Goal: Information Seeking & Learning: Check status

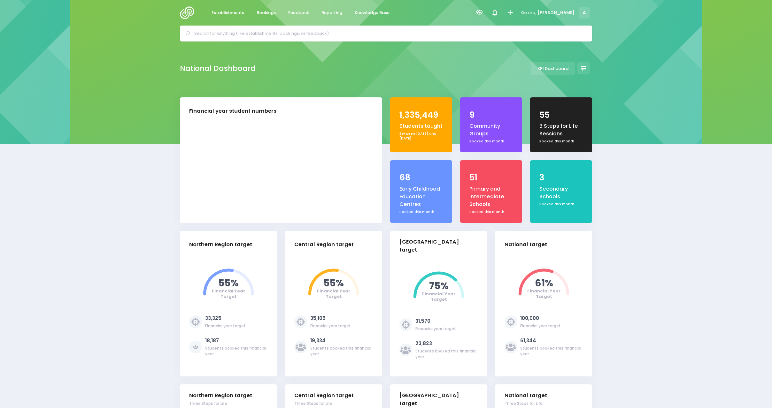
select select "5"
click at [335, 12] on span "Reporting" at bounding box center [331, 13] width 21 height 6
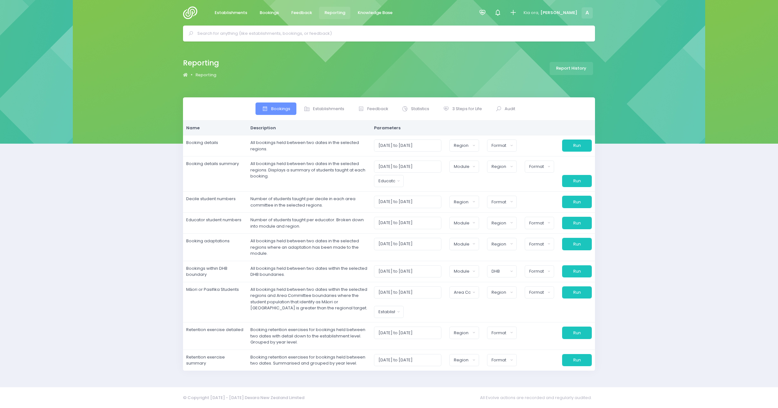
select select
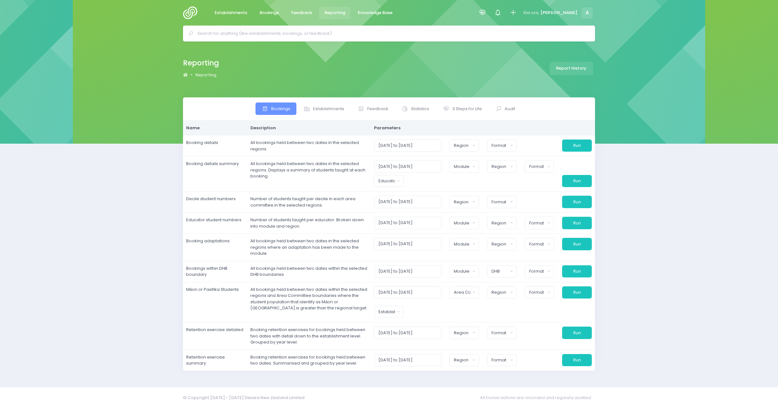
select select
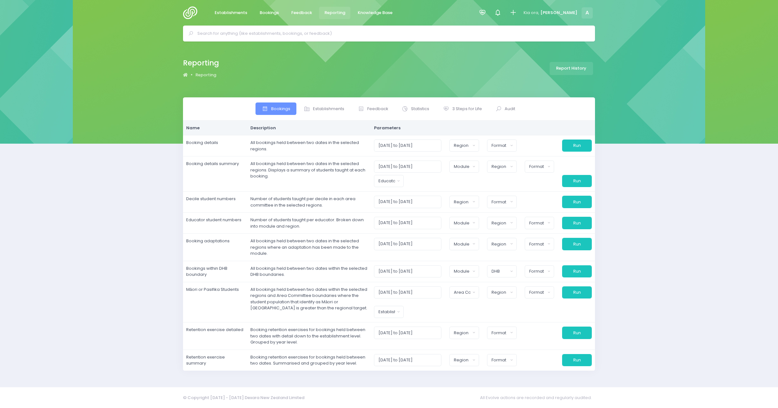
select select
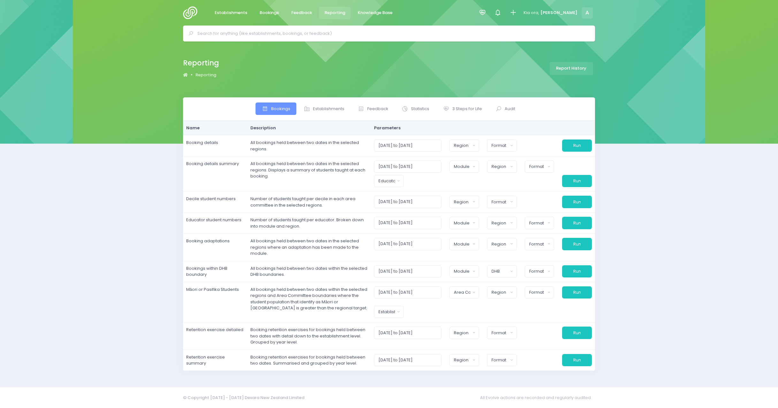
select select
click at [469, 108] on span "3 Steps for Life" at bounding box center [468, 109] width 30 height 6
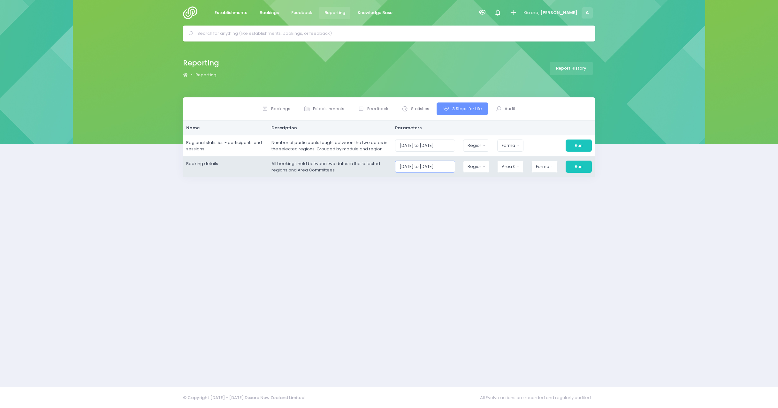
click at [416, 166] on input "01/09/2025 to 30/09/2025" at bounding box center [425, 167] width 60 height 12
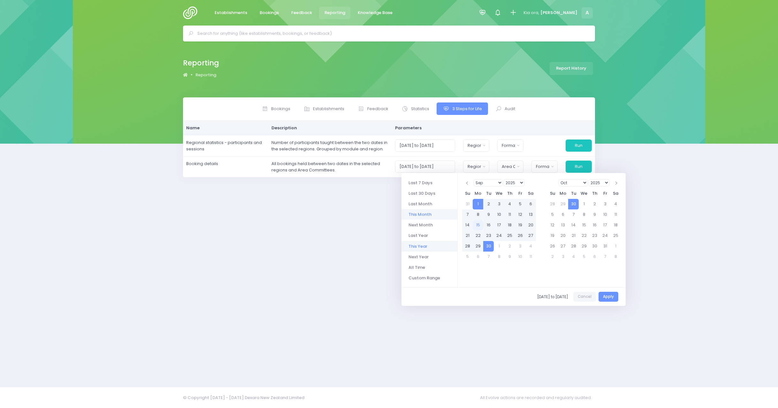
click at [423, 242] on li "This Year" at bounding box center [430, 246] width 56 height 11
type input "01/01/2025 to 31/12/2025"
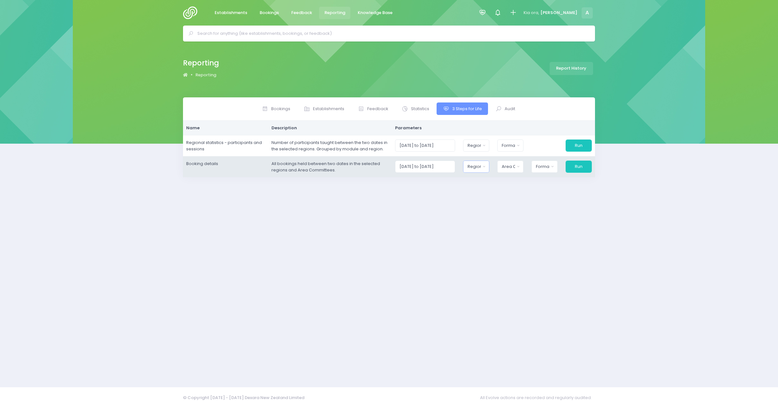
click at [474, 165] on div "Region" at bounding box center [474, 167] width 13 height 6
click at [491, 183] on button "Select All" at bounding box center [482, 184] width 29 height 11
select select "Northern"
click at [518, 171] on button "Area Committee" at bounding box center [509, 167] width 27 height 12
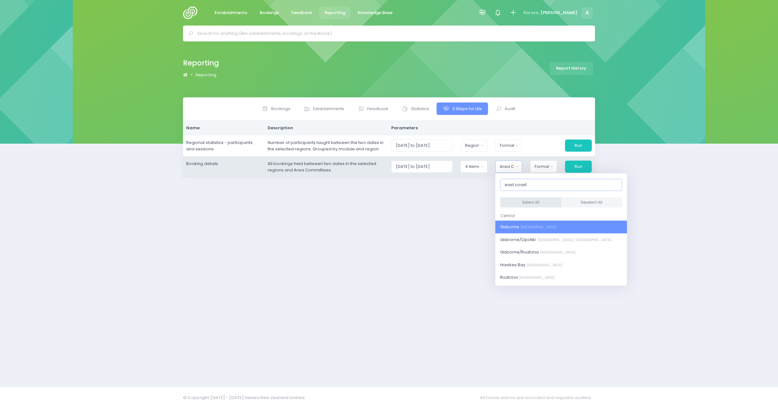
type input "east coast"
click at [519, 204] on button "Select All" at bounding box center [530, 202] width 61 height 11
select select "Gisborne"
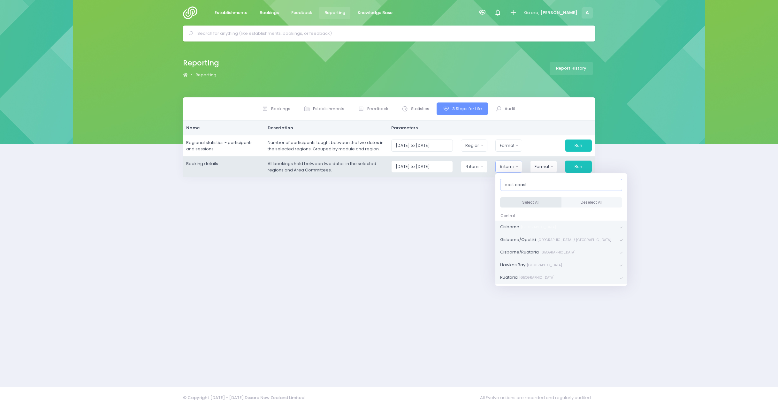
scroll to position [264, 0]
click at [579, 166] on button "Run" at bounding box center [578, 167] width 27 height 12
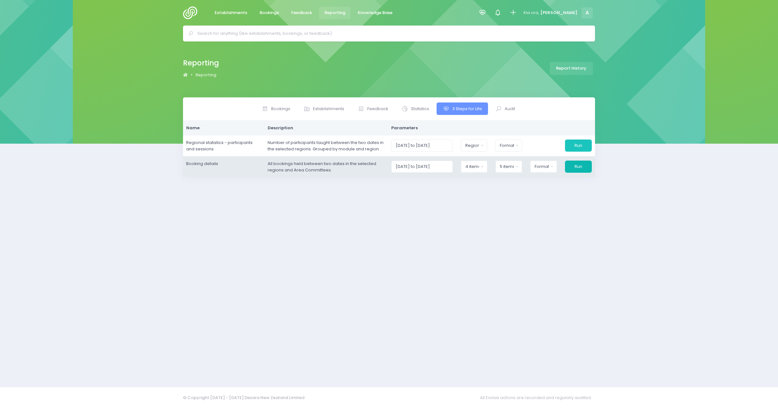
click at [577, 168] on button "Run" at bounding box center [578, 167] width 27 height 12
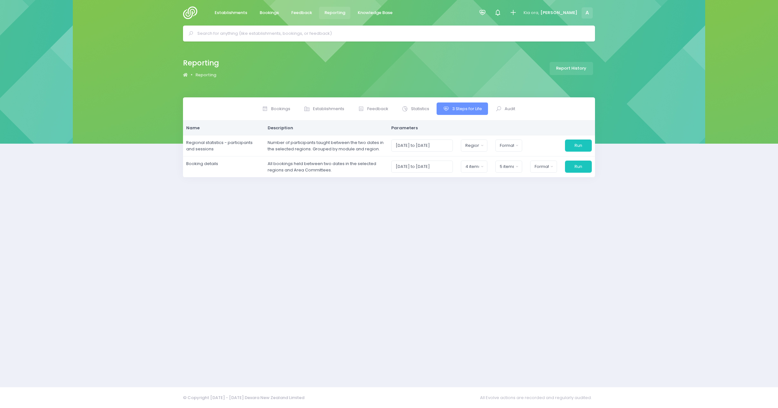
click at [591, 290] on div "Bookings Establishments Feedback Statistics" at bounding box center [389, 238] width 428 height 282
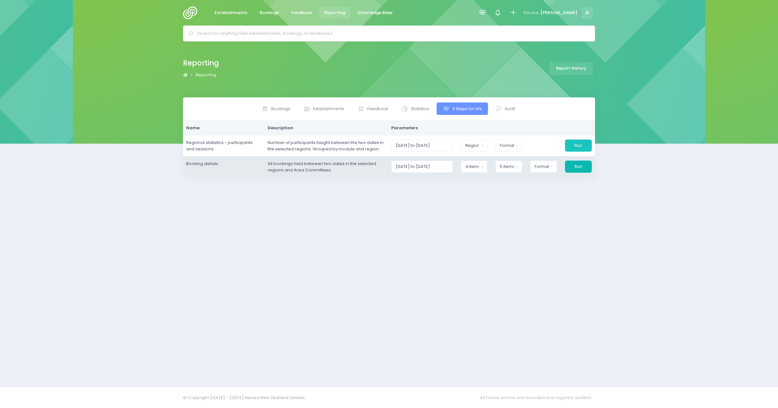
click at [578, 166] on button "Run" at bounding box center [578, 167] width 27 height 12
click at [547, 165] on div "Format" at bounding box center [542, 167] width 14 height 6
click at [553, 196] on span "Excel Spreadsheet" at bounding box center [554, 194] width 39 height 6
select select "excel"
click at [574, 168] on button "Run" at bounding box center [578, 167] width 27 height 12
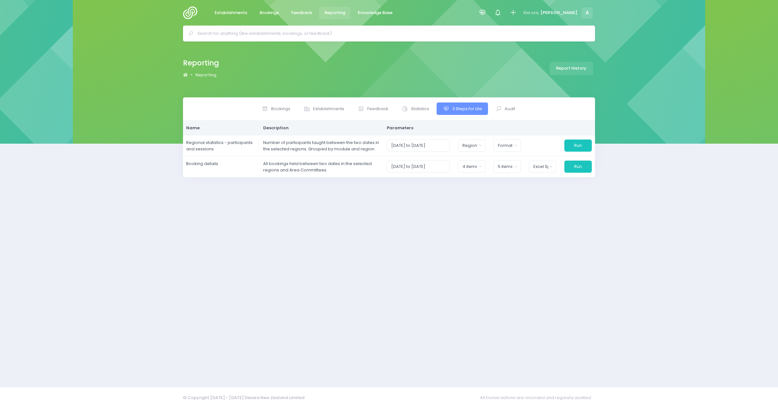
click at [411, 193] on div "Bookings Establishments Feedback Statistics" at bounding box center [389, 238] width 428 height 282
click at [268, 10] on span "Bookings" at bounding box center [269, 13] width 19 height 6
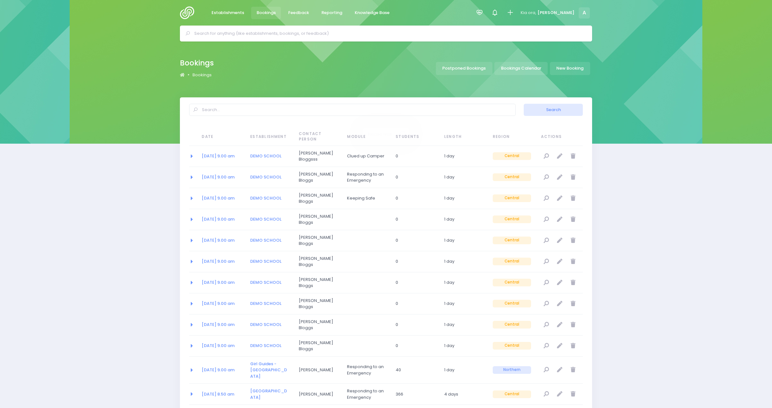
select select "20"
click at [487, 11] on div at bounding box center [480, 13] width 14 height 14
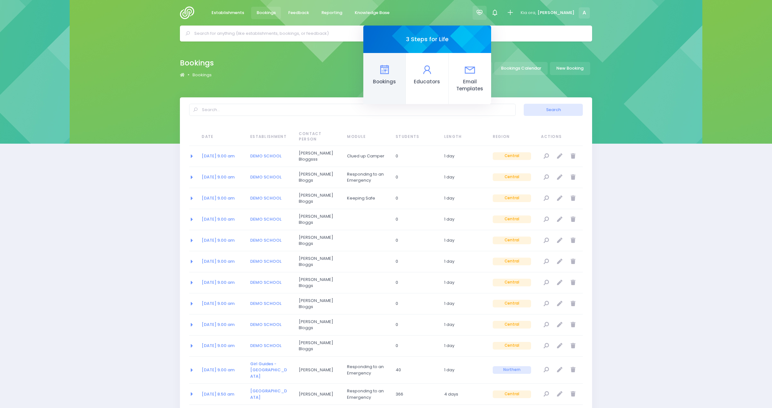
click at [391, 65] on icon at bounding box center [384, 70] width 12 height 12
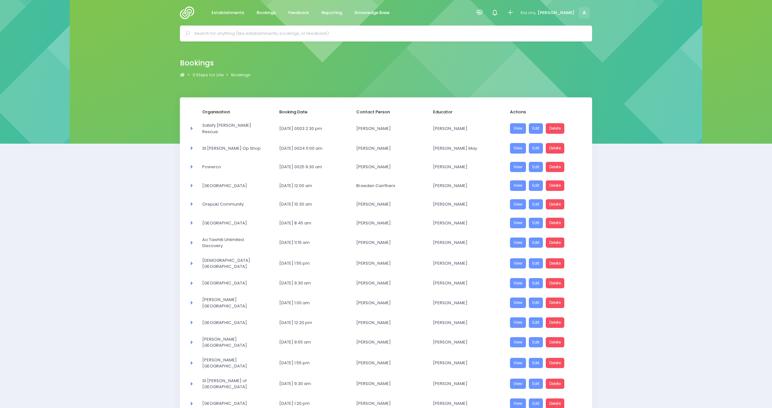
select select "20"
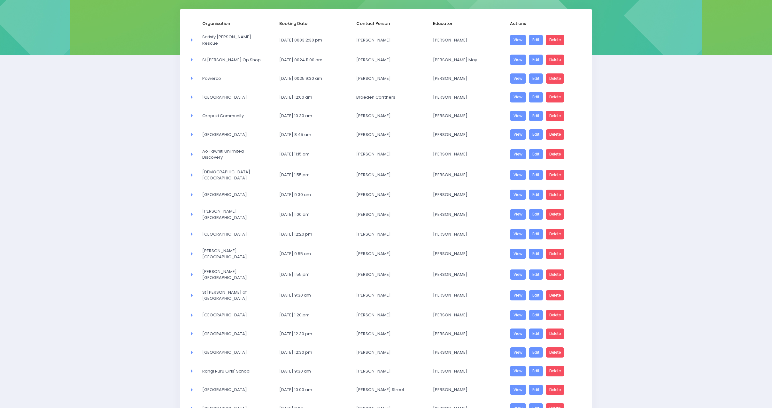
scroll to position [146, 0]
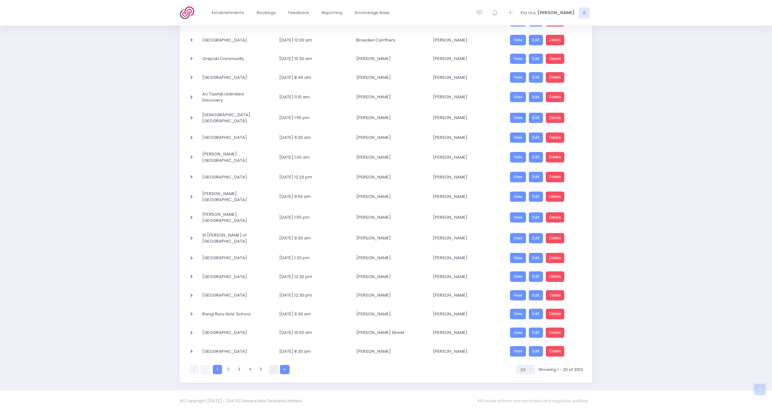
click at [287, 369] on link at bounding box center [284, 369] width 9 height 9
select select "20"
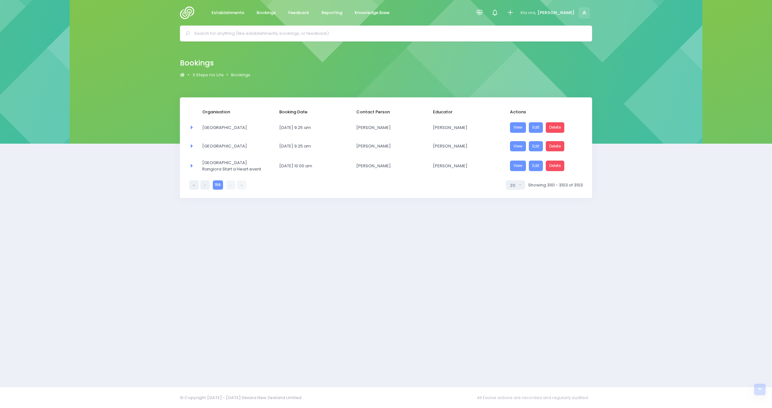
scroll to position [0, 0]
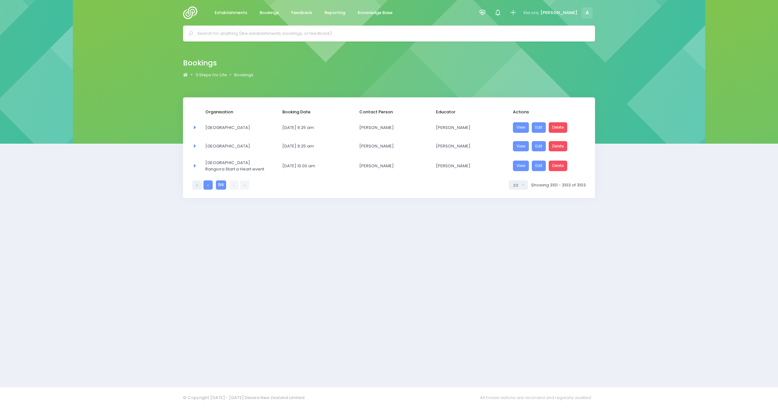
click at [211, 182] on link at bounding box center [208, 185] width 9 height 9
select select "20"
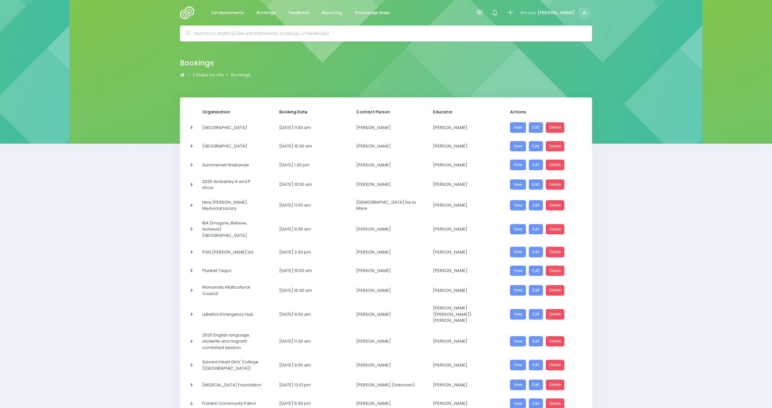
scroll to position [156, 0]
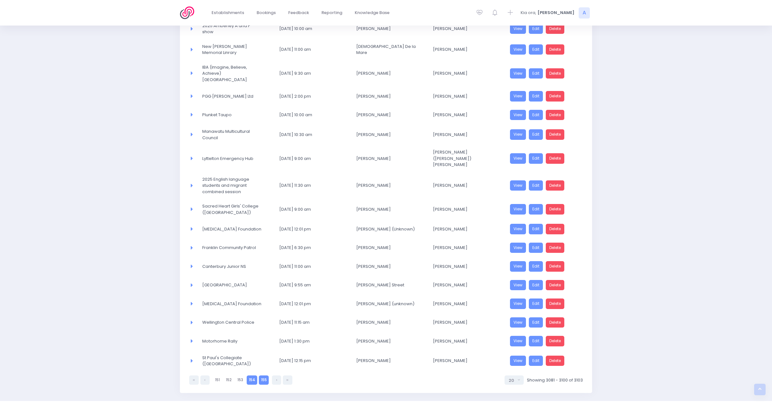
click at [251, 376] on link "154" at bounding box center [252, 380] width 11 height 9
select select "20"
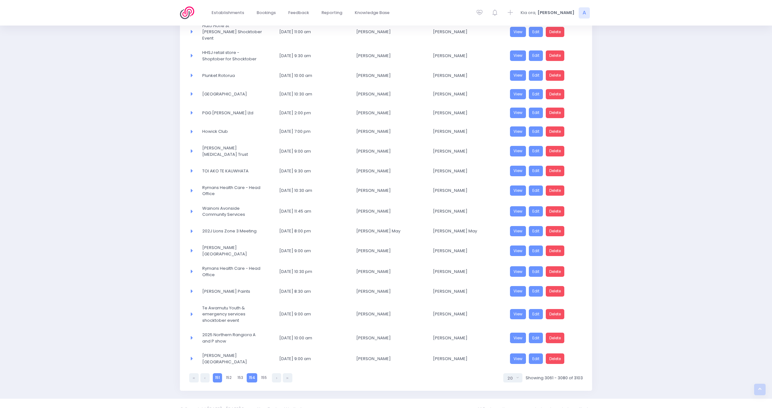
click at [217, 374] on link "151" at bounding box center [217, 378] width 9 height 9
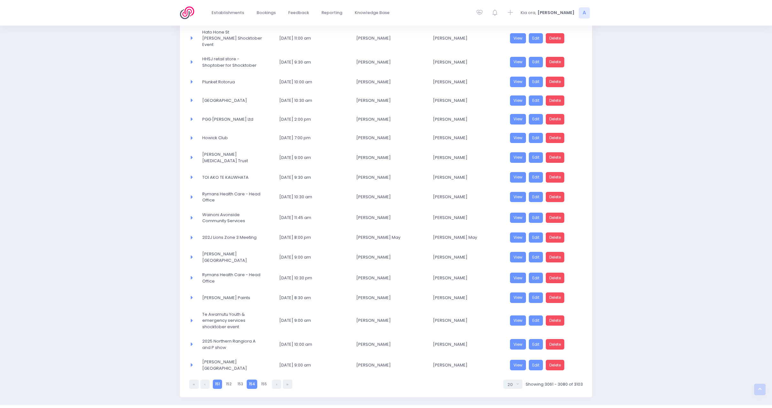
select select "20"
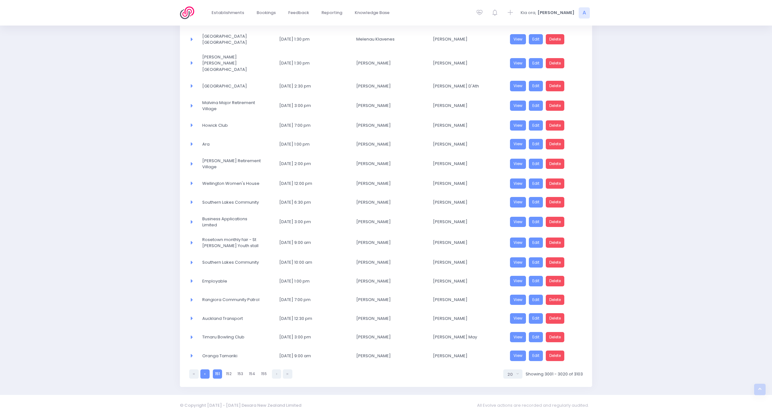
click at [205, 370] on link at bounding box center [204, 374] width 9 height 9
select select "20"
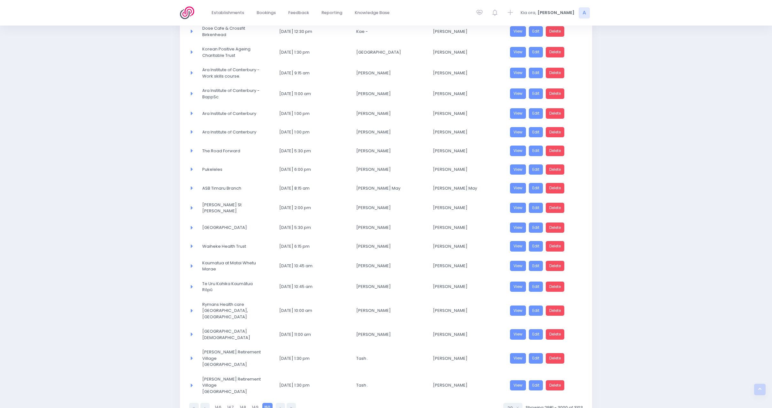
scroll to position [159, 0]
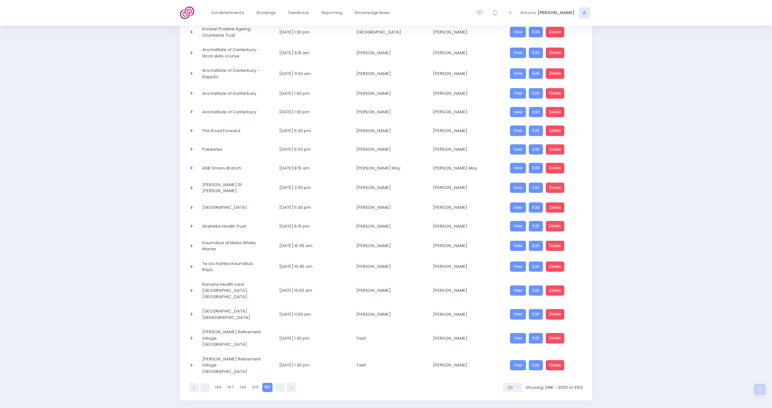
click at [115, 316] on div "Organisation Booking Date Contact Person Educator Actions Area Committee Tiriti…" at bounding box center [386, 170] width 772 height 462
click at [253, 383] on link "149" at bounding box center [255, 387] width 11 height 9
select select "20"
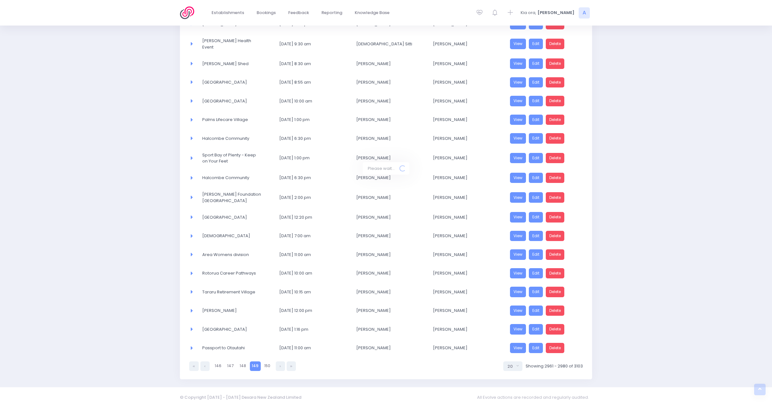
scroll to position [146, 0]
click at [276, 368] on link at bounding box center [280, 366] width 9 height 9
select select "20"
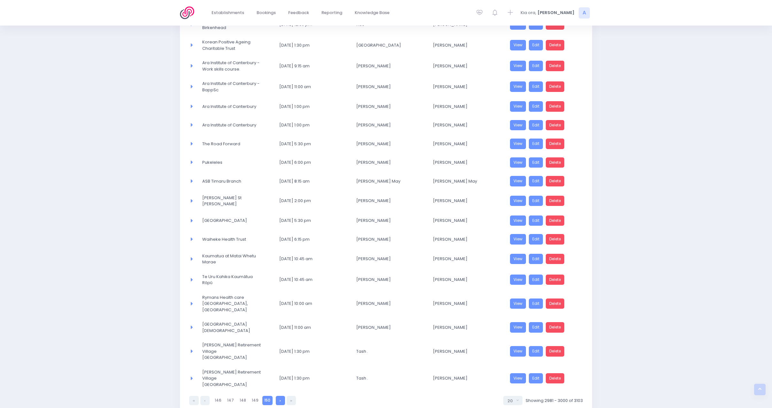
click at [278, 396] on link at bounding box center [280, 400] width 9 height 9
select select "20"
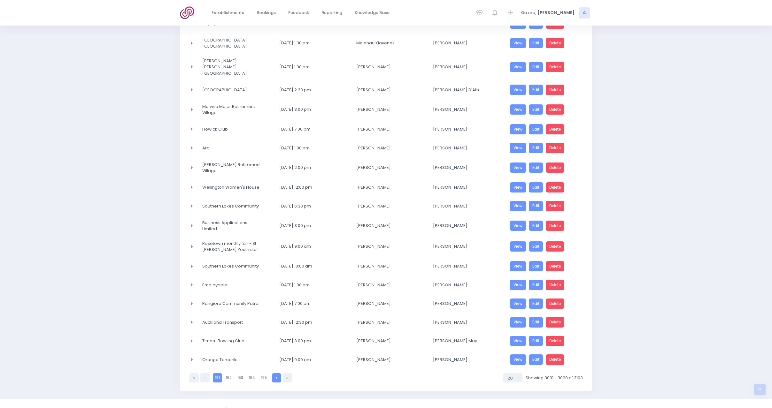
click at [277, 378] on icon at bounding box center [276, 378] width 1 height 0
select select "20"
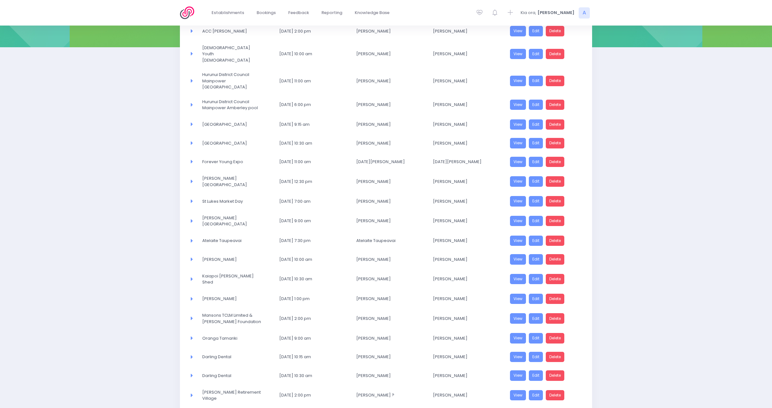
scroll to position [154, 0]
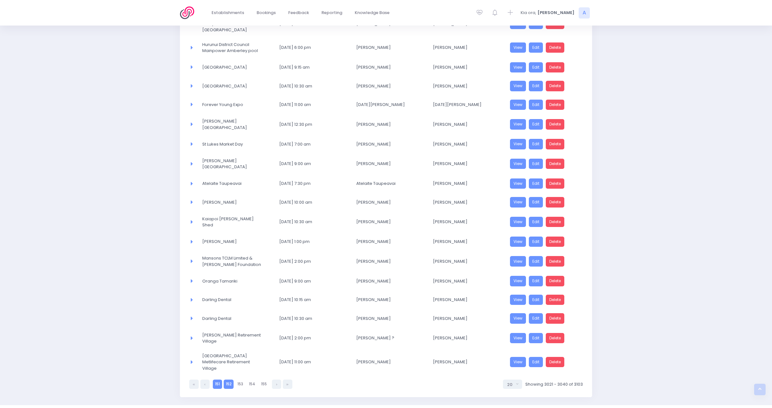
click at [215, 380] on link "151" at bounding box center [217, 384] width 9 height 9
select select "20"
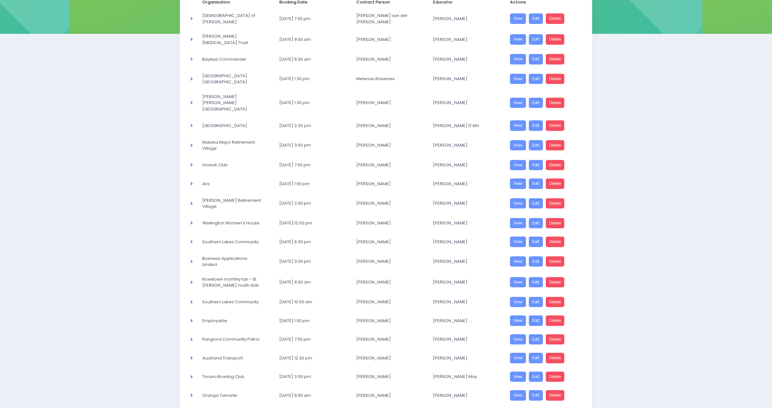
scroll to position [150, 0]
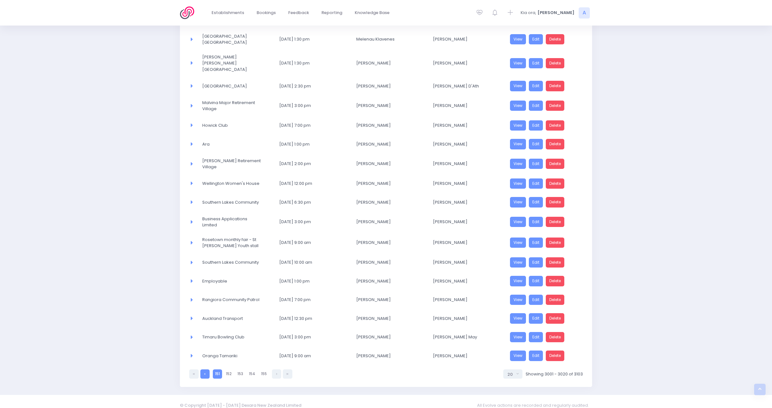
click at [207, 370] on link at bounding box center [204, 374] width 9 height 9
select select "20"
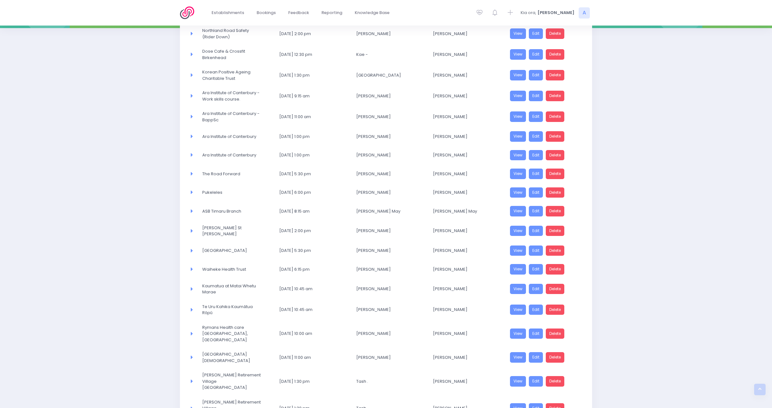
scroll to position [64, 0]
